Goal: Information Seeking & Learning: Learn about a topic

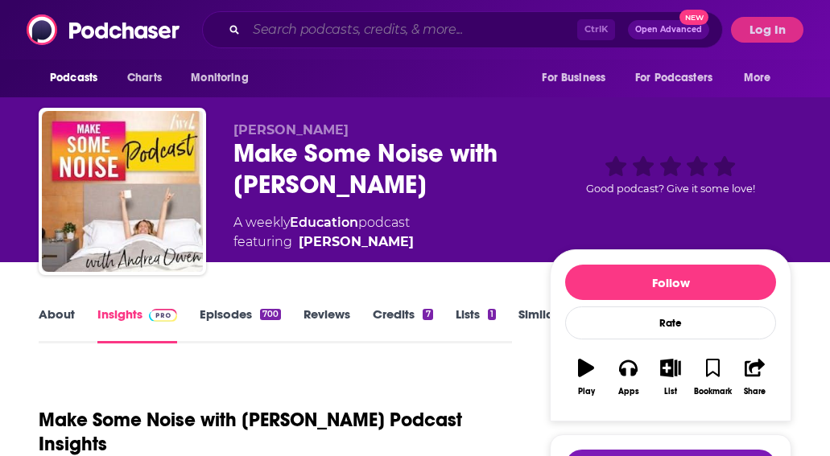
click at [321, 31] on input "Search podcasts, credits, & more..." at bounding box center [411, 30] width 331 height 26
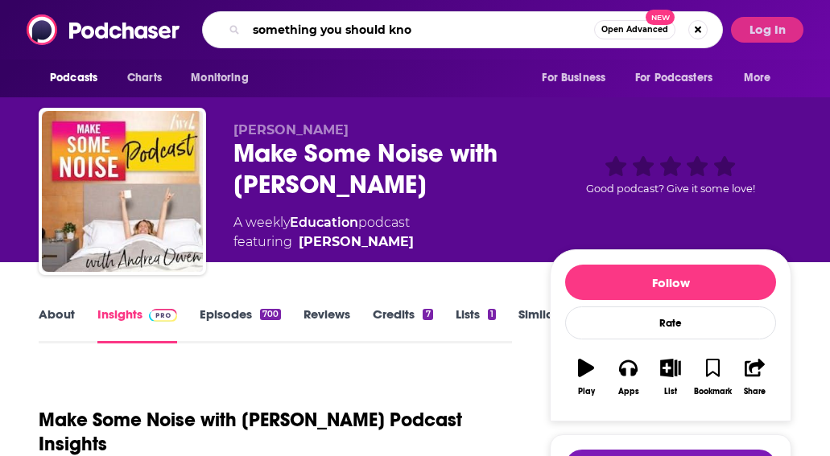
type input "something you should know"
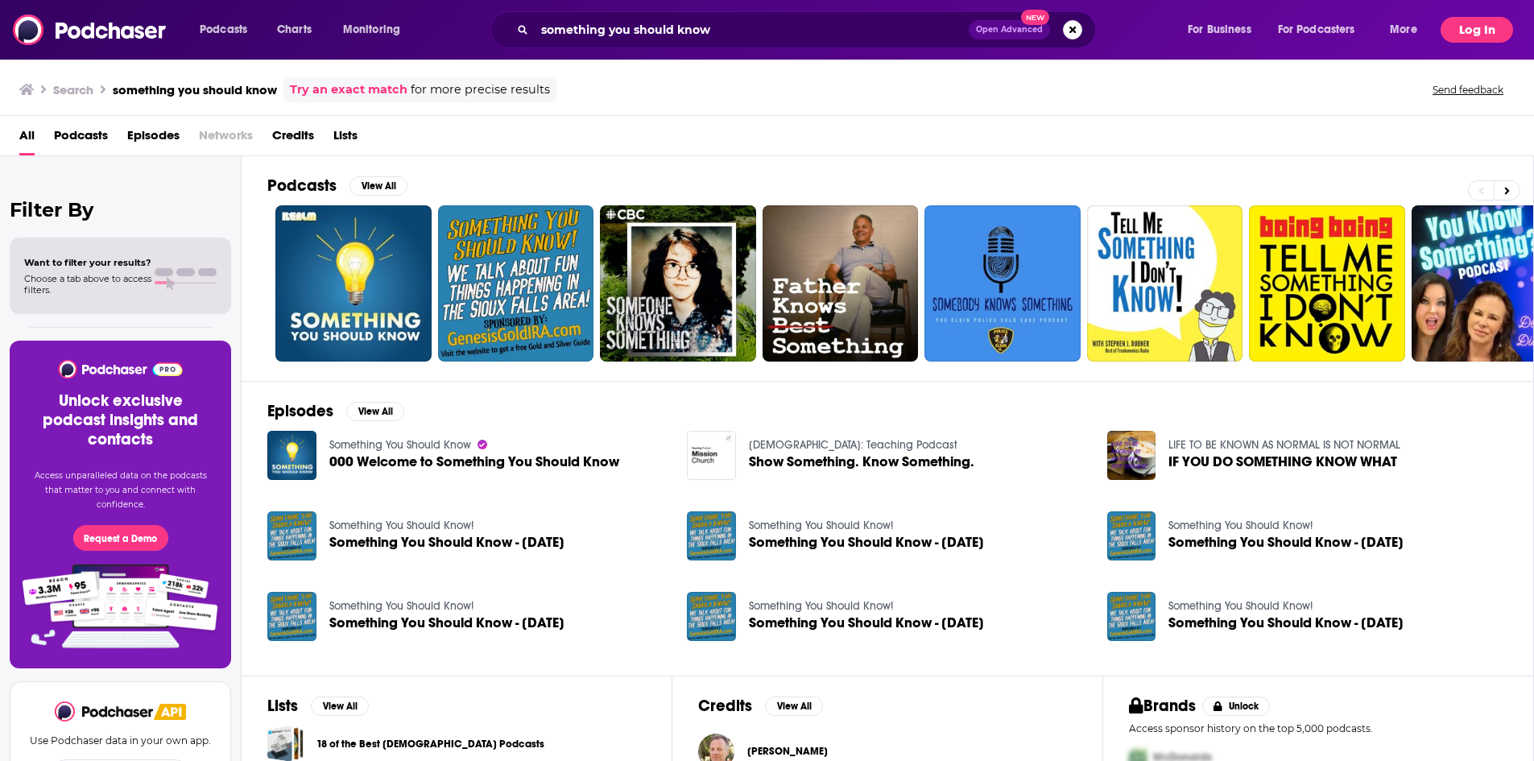
click at [829, 31] on button "Log In" at bounding box center [1476, 30] width 72 height 26
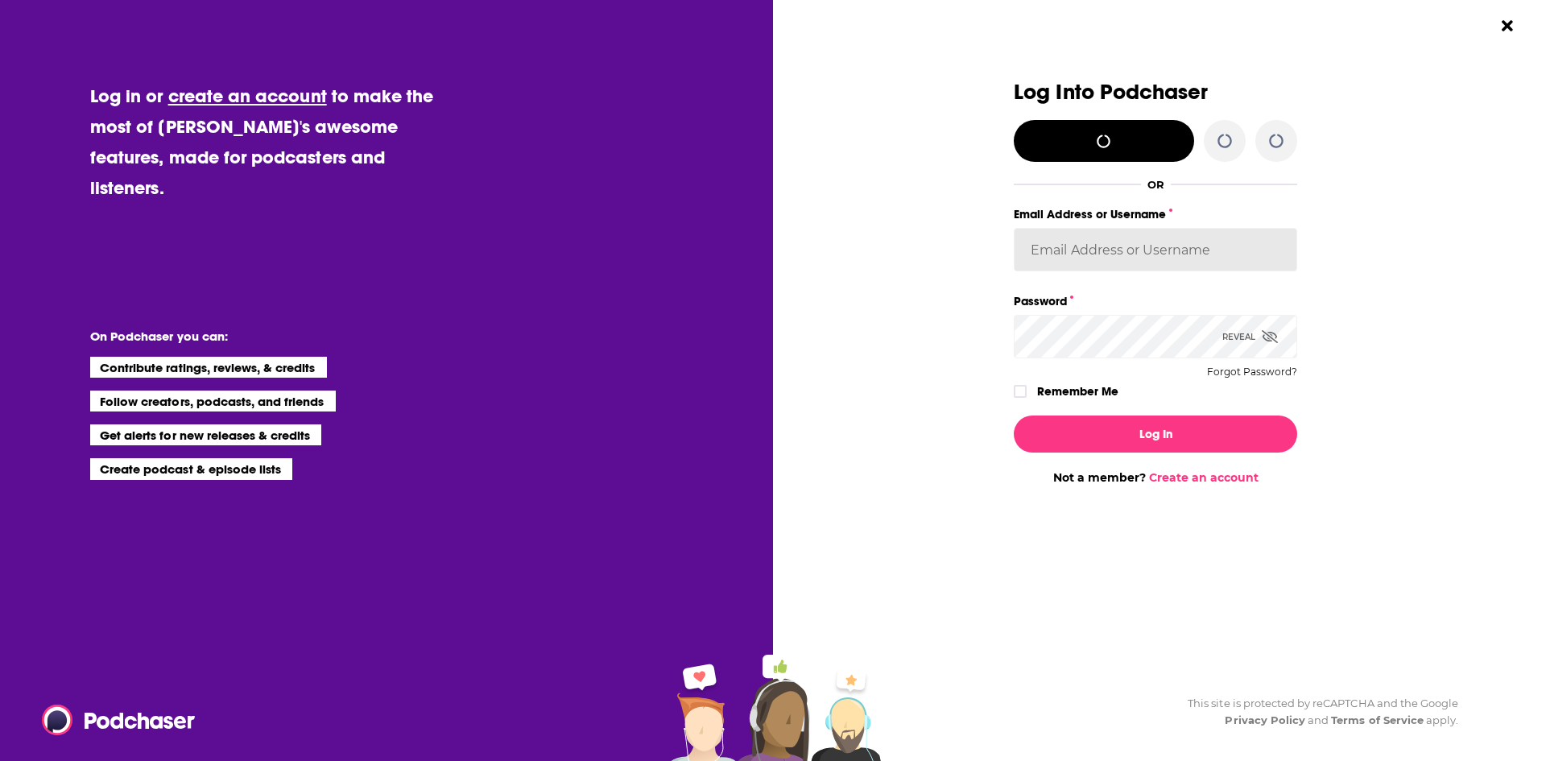
type input "[PERSON_NAME][EMAIL_ADDRESS][PERSON_NAME][DOMAIN_NAME]"
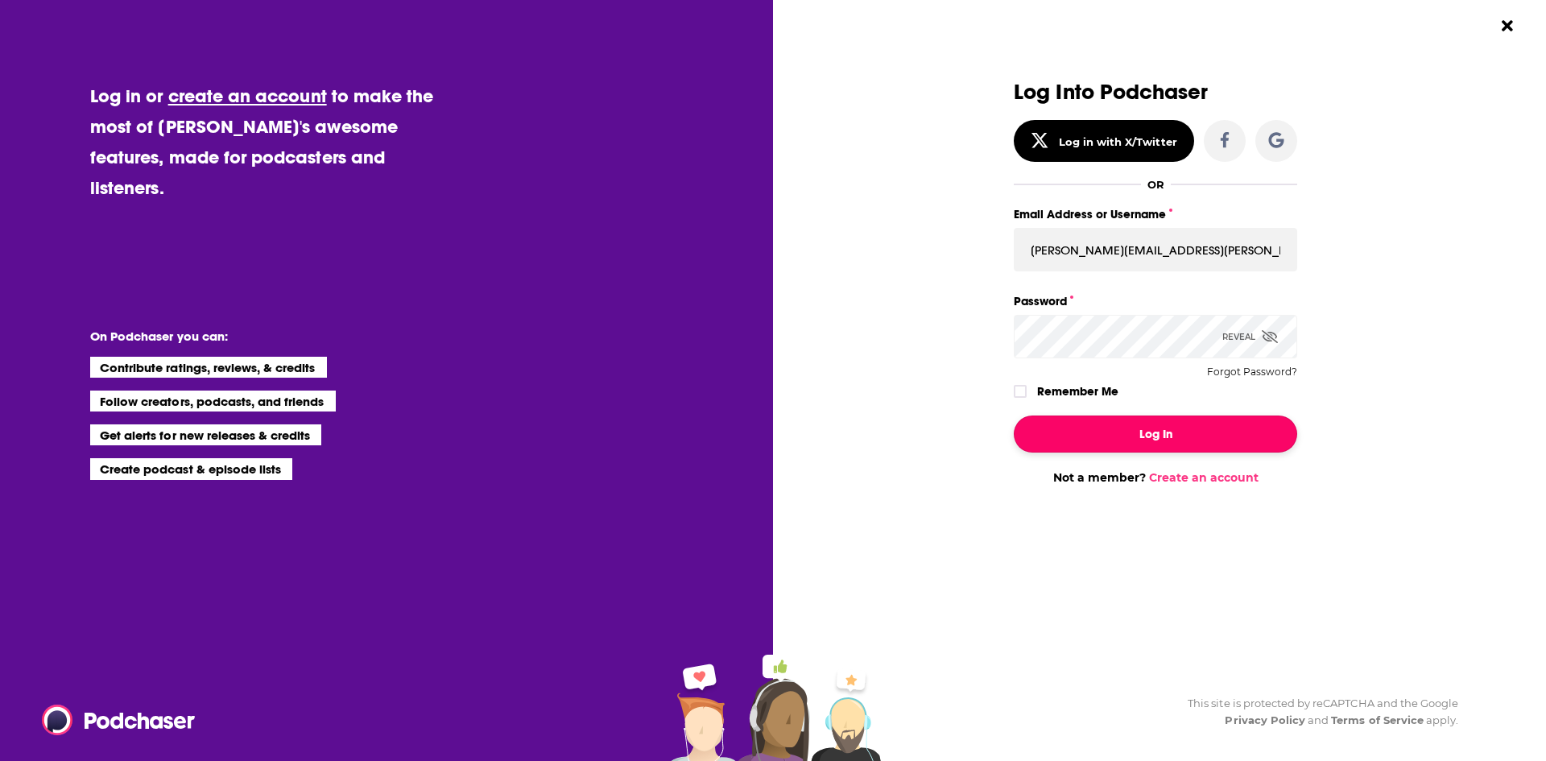
click at [829, 433] on button "Log In" at bounding box center [1154, 433] width 283 height 37
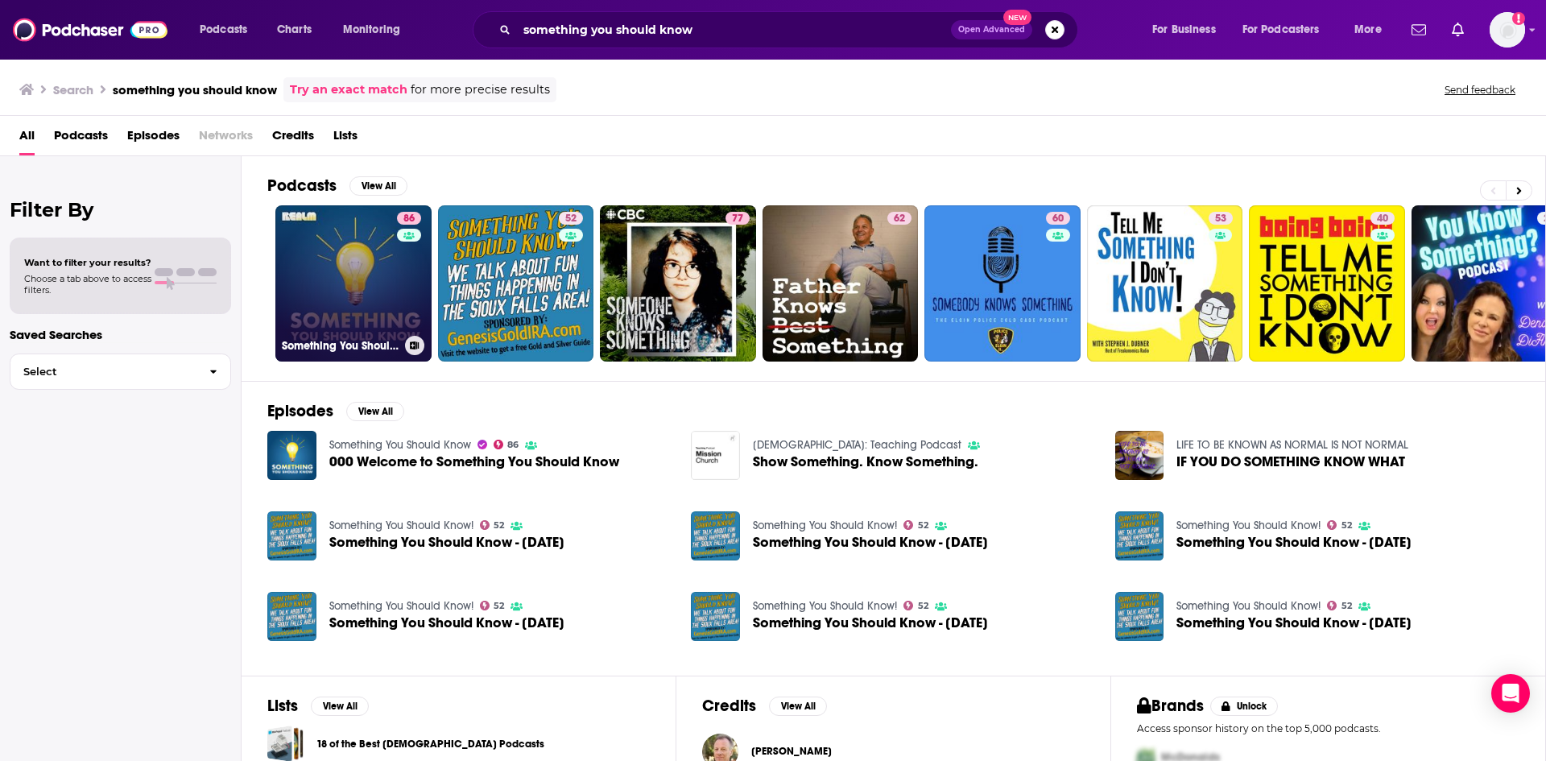
click at [361, 303] on link "86 Something You Should Know" at bounding box center [353, 283] width 156 height 156
